Goal: Download file/media

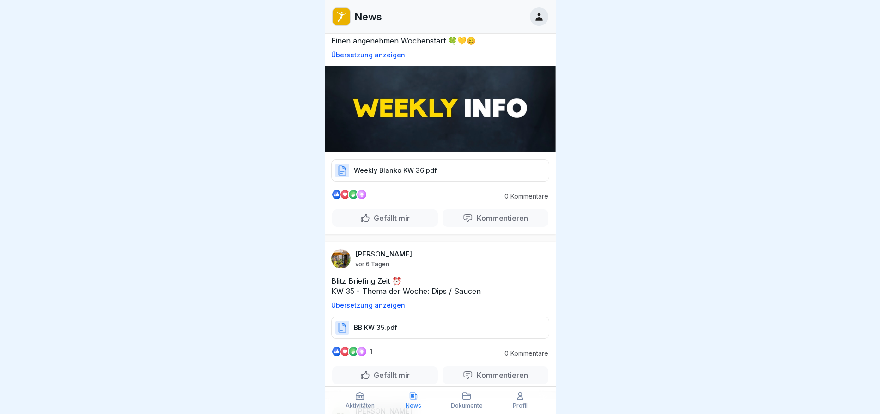
scroll to position [139, 0]
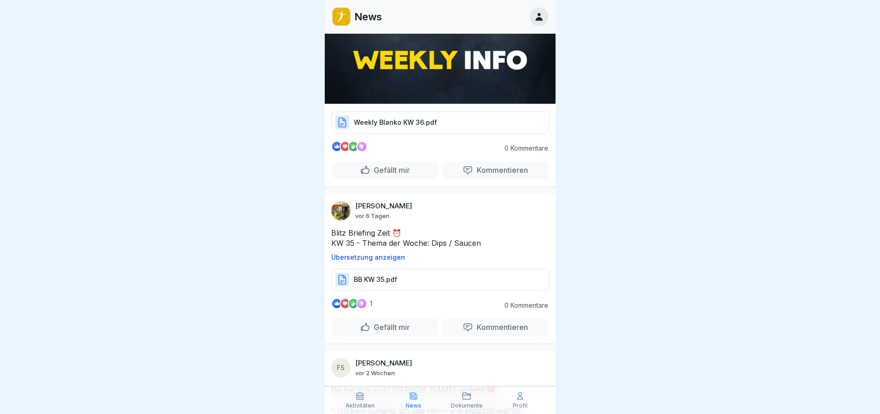
click at [271, 236] on div at bounding box center [440, 207] width 880 height 414
click at [357, 107] on div "V Vertriebsinnendienst vor 4 Minuten 📌Weekly Info KW 36 Die neue Weekly Info is…" at bounding box center [440, 45] width 231 height 284
click at [361, 113] on div "Weekly Blanko KW 36.pdf" at bounding box center [440, 122] width 218 height 22
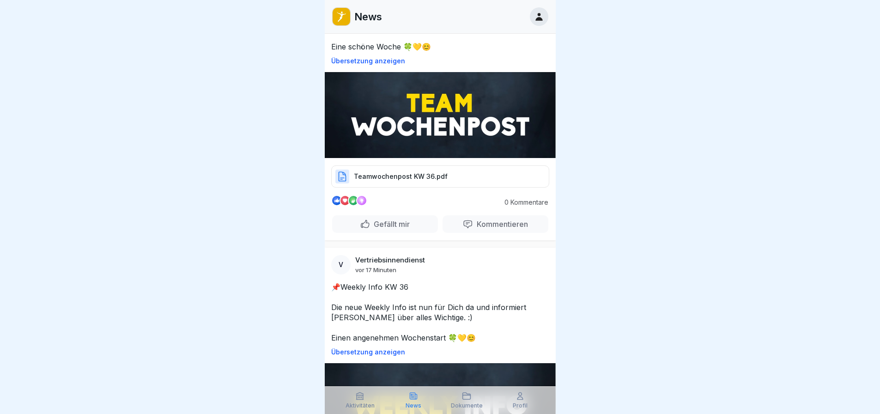
scroll to position [139, 0]
